Goal: Information Seeking & Learning: Learn about a topic

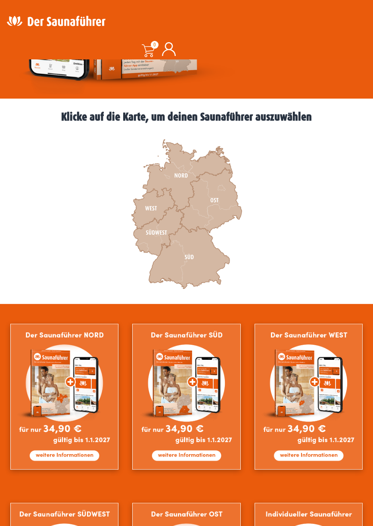
scroll to position [210, 0]
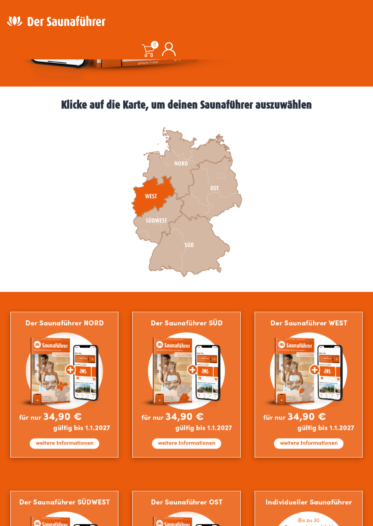
click at [153, 199] on icon at bounding box center [154, 196] width 44 height 41
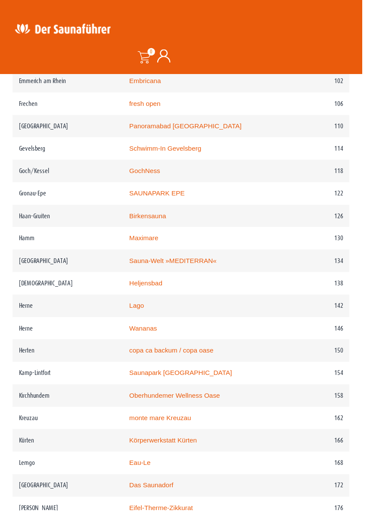
scroll to position [945, 0]
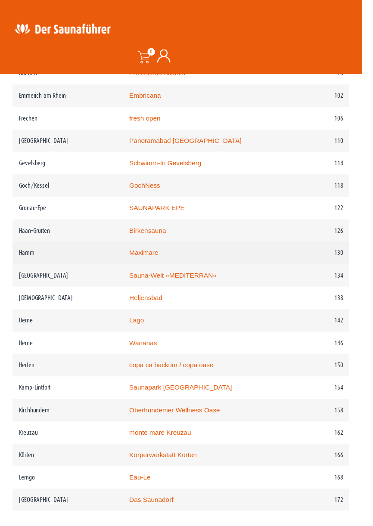
click at [162, 263] on link "Maximare" at bounding box center [148, 260] width 30 height 7
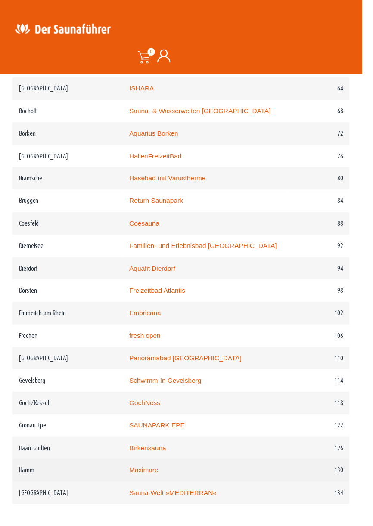
scroll to position [719, 0]
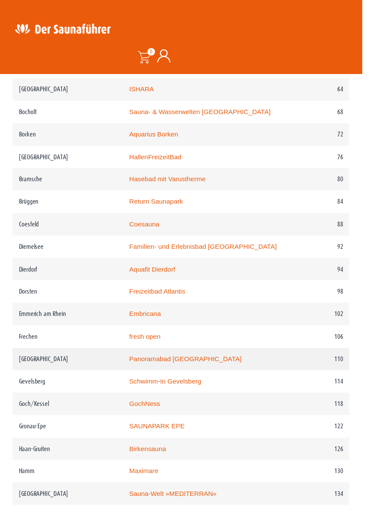
click at [214, 370] on link "Panoramabad Georgsmarienhütte" at bounding box center [191, 370] width 116 height 7
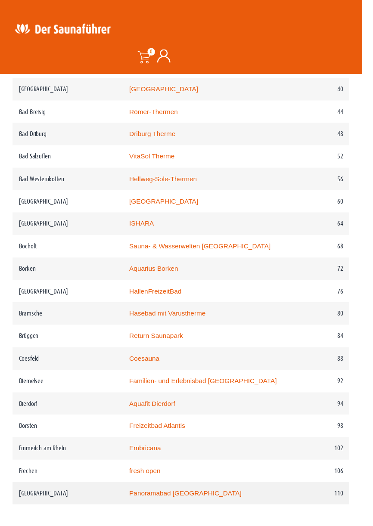
scroll to position [578, 0]
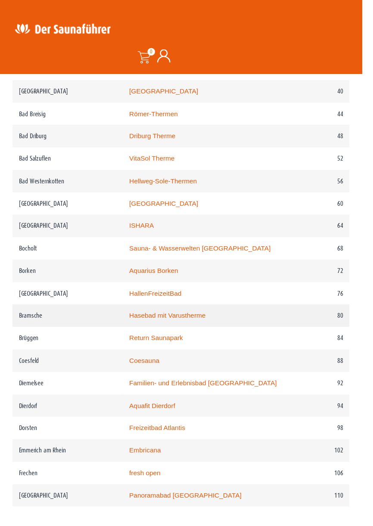
click at [201, 329] on link "Hasebad mit Varustherme" at bounding box center [172, 325] width 79 height 7
click at [172, 327] on link "Hasebad mit Varustherme" at bounding box center [172, 325] width 79 height 7
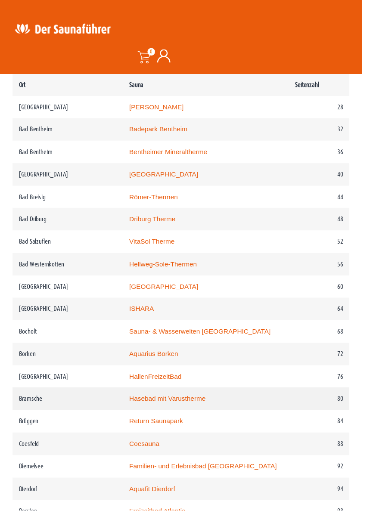
scroll to position [494, 0]
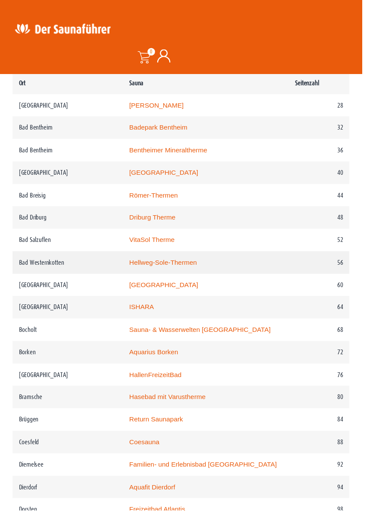
click at [188, 273] on link "Hellweg-Sole-Thermen" at bounding box center [168, 270] width 70 height 7
click at [157, 319] on link "ISHARA" at bounding box center [145, 316] width 25 height 7
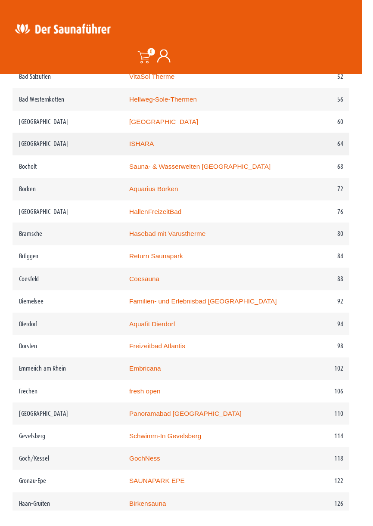
scroll to position [664, 0]
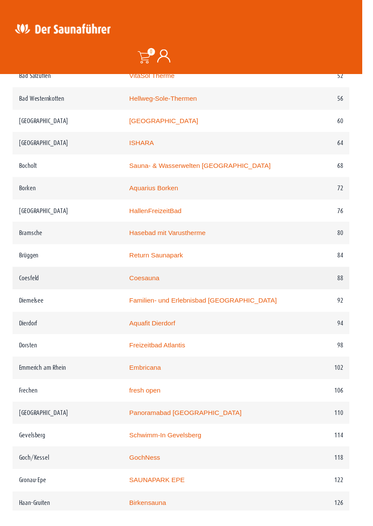
click at [159, 289] on link "Coesauna" at bounding box center [148, 286] width 31 height 7
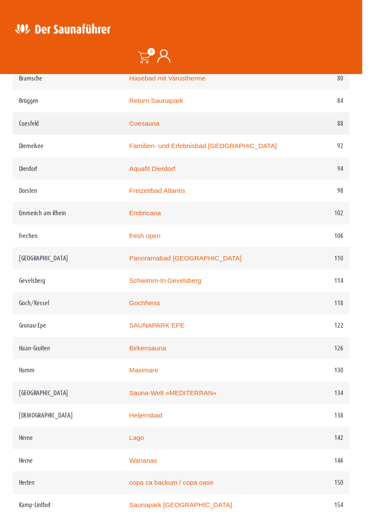
scroll to position [829, 0]
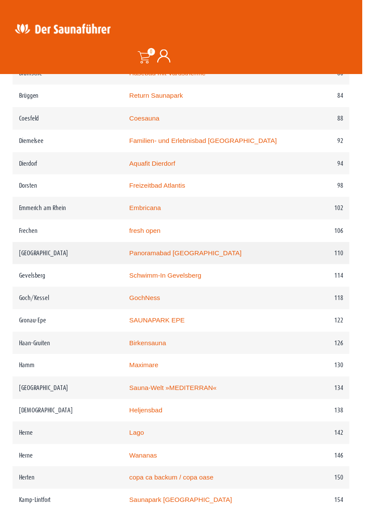
click at [217, 261] on link "Panoramabad Georgsmarienhütte" at bounding box center [191, 260] width 116 height 7
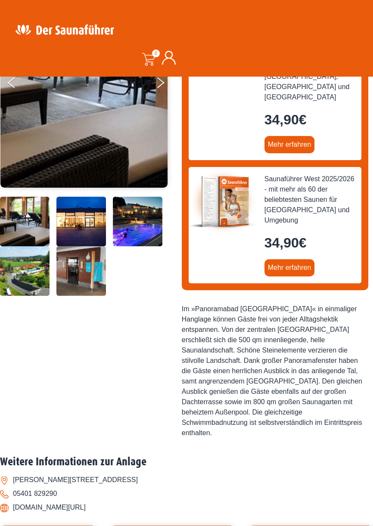
scroll to position [169, 0]
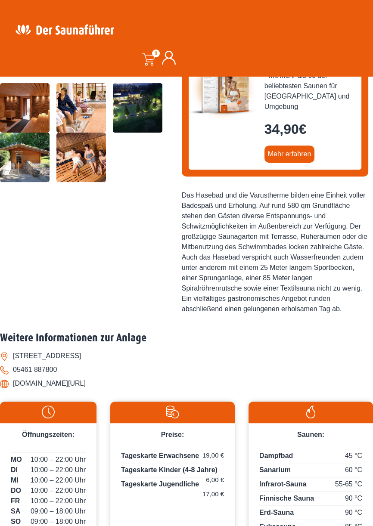
scroll to position [280, 0]
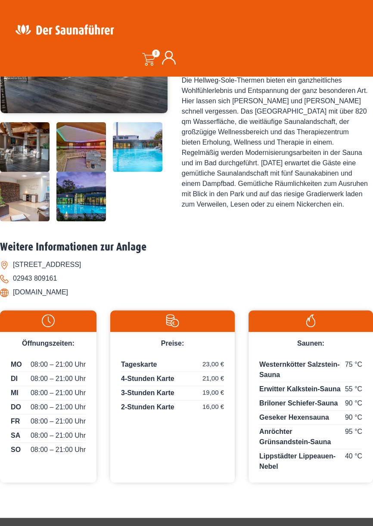
scroll to position [244, 0]
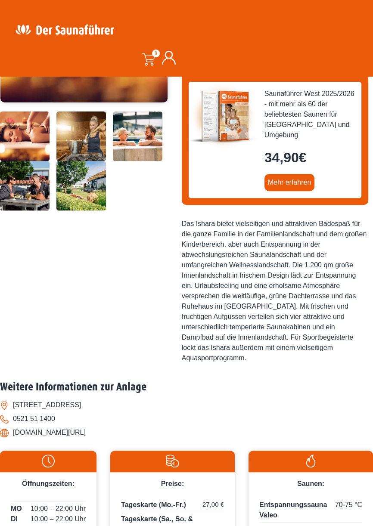
scroll to position [252, 0]
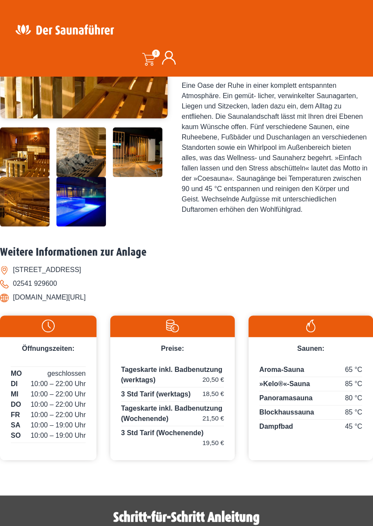
scroll to position [236, 0]
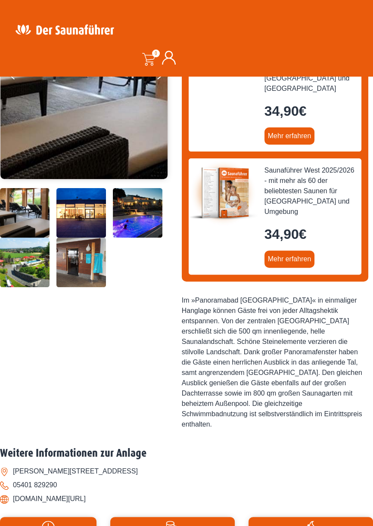
scroll to position [175, 0]
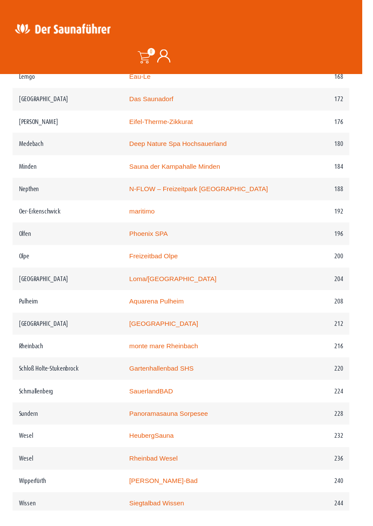
scroll to position [1360, 0]
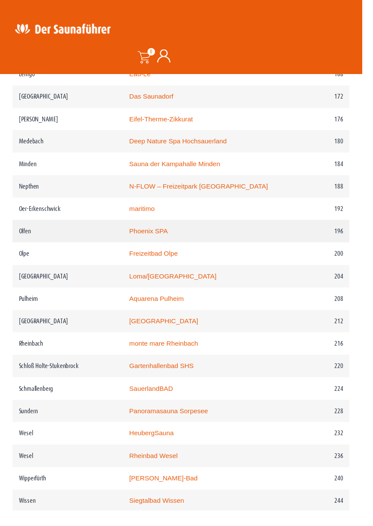
click at [169, 235] on link "Phoenix SPA" at bounding box center [153, 238] width 40 height 7
click at [170, 241] on link "Phoenix SPA" at bounding box center [153, 238] width 40 height 7
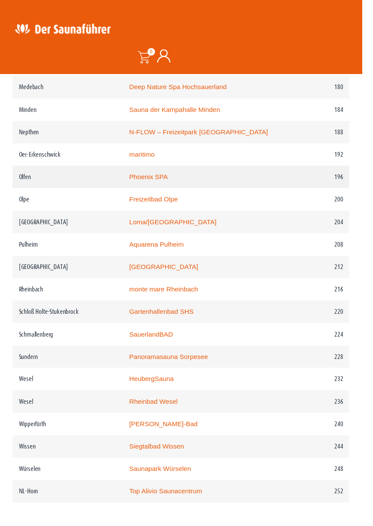
scroll to position [1416, 0]
click at [179, 370] on link "Panoramasauna Sorpesee" at bounding box center [173, 367] width 81 height 7
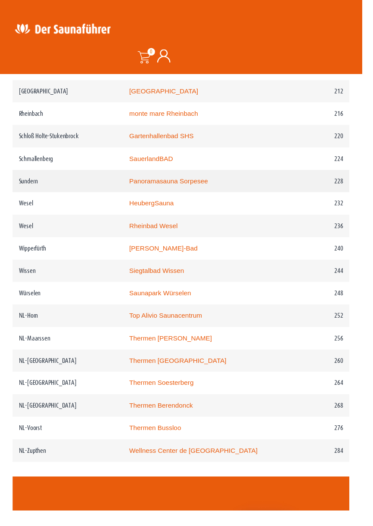
scroll to position [1597, 0]
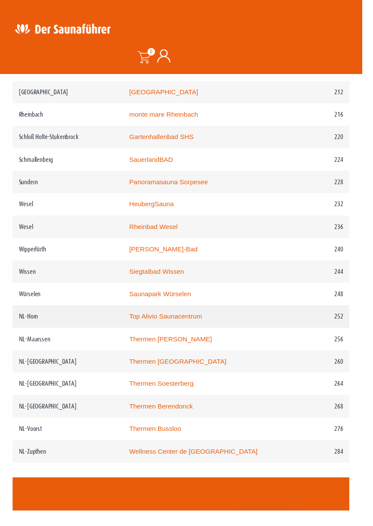
click at [193, 325] on link "Top Alivio Saunacentrum" at bounding box center [170, 326] width 75 height 7
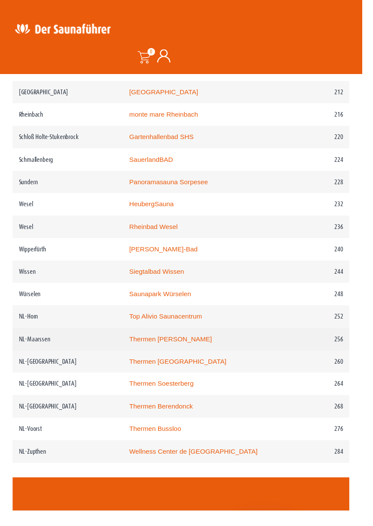
click at [184, 351] on link "Thermen Maarssen" at bounding box center [175, 349] width 85 height 7
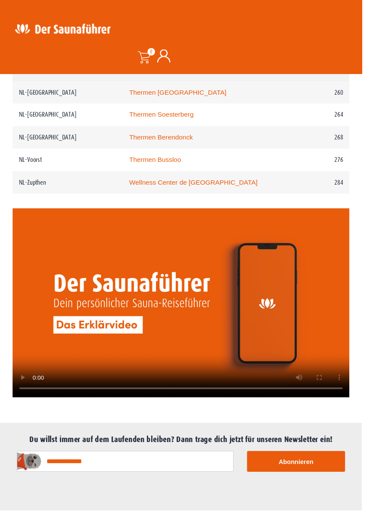
scroll to position [1874, 0]
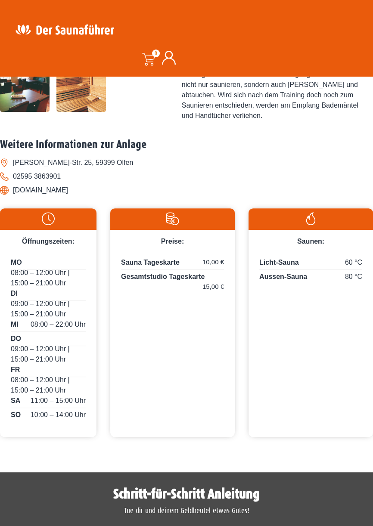
scroll to position [349, 0]
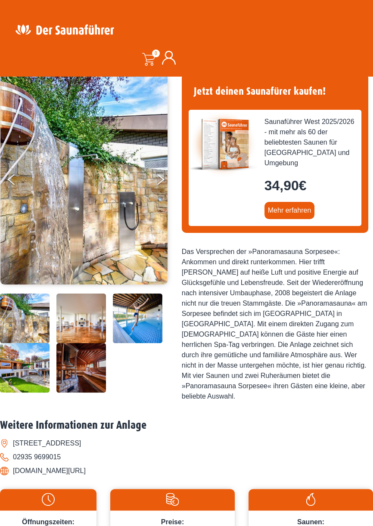
scroll to position [70, 0]
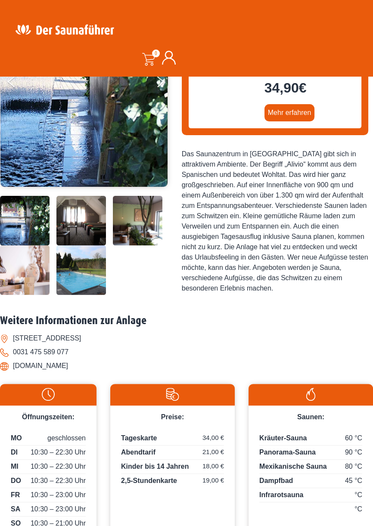
scroll to position [171, 0]
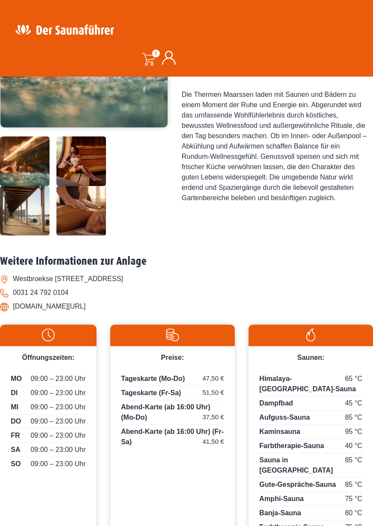
scroll to position [228, 0]
